Goal: Find specific page/section: Find specific page/section

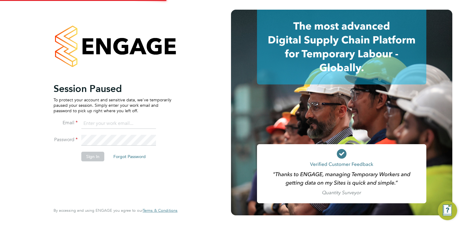
type input "Mia.Eckersley@ganymedesolutions.co.uk"
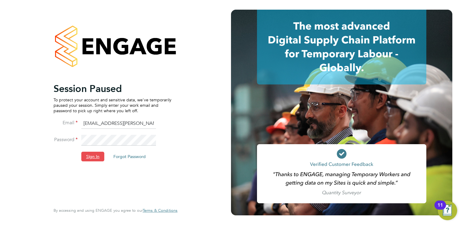
click at [93, 157] on button "Sign In" at bounding box center [92, 157] width 23 height 10
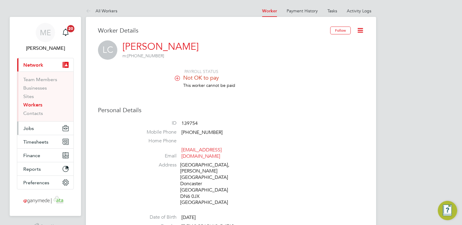
click at [44, 126] on button "Jobs" at bounding box center [45, 128] width 56 height 13
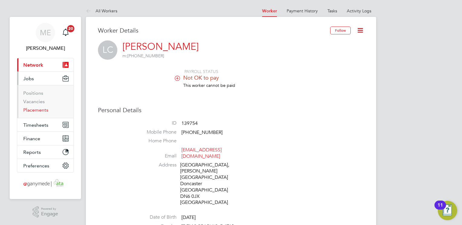
click at [37, 111] on link "Placements" at bounding box center [35, 110] width 25 height 6
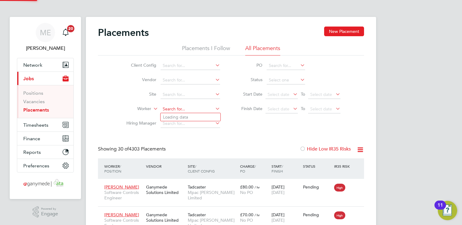
click at [167, 108] on input at bounding box center [190, 109] width 60 height 8
type input "[PERSON_NAME] la"
